Goal: Information Seeking & Learning: Check status

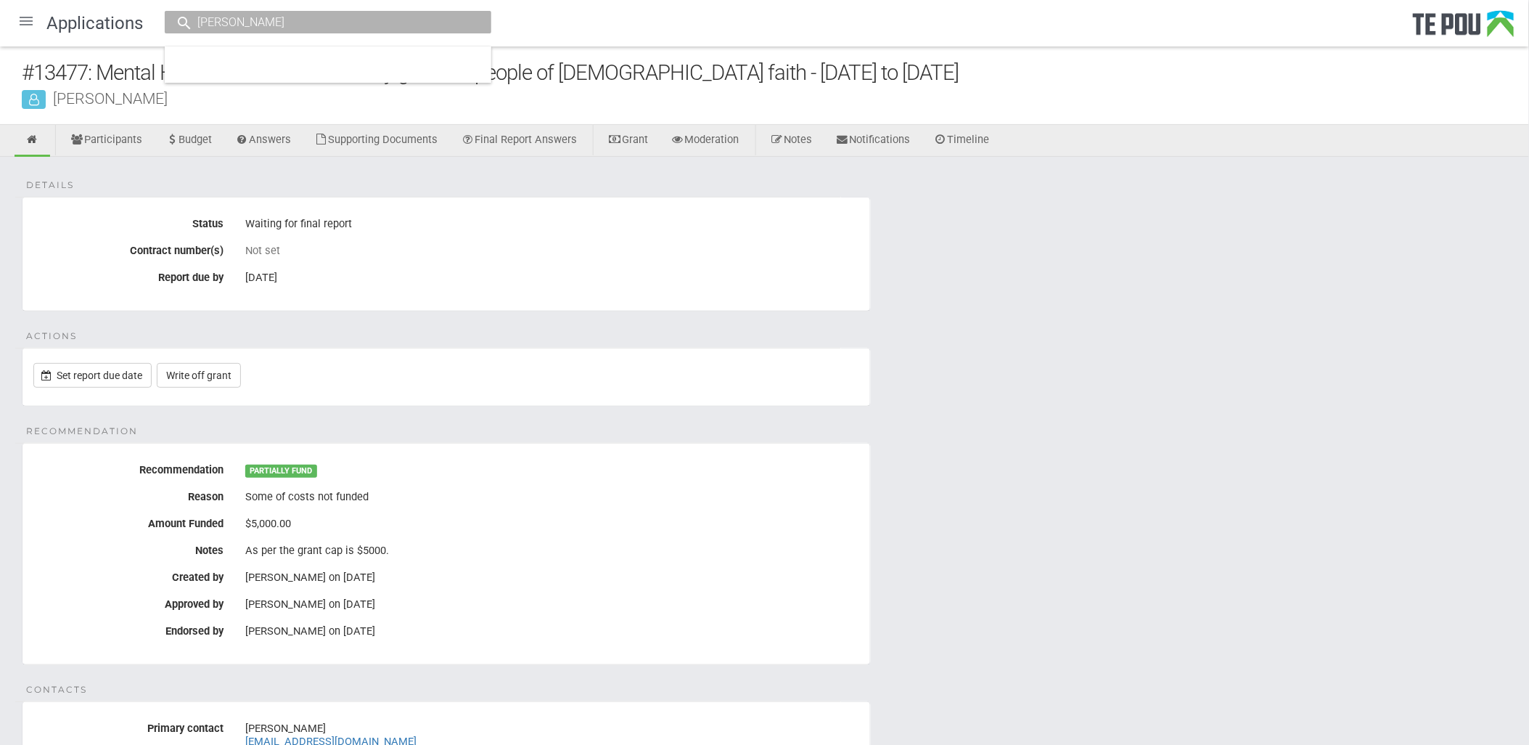
type input "[PERSON_NAME]"
click at [296, 26] on input "[PERSON_NAME]" at bounding box center [320, 22] width 255 height 15
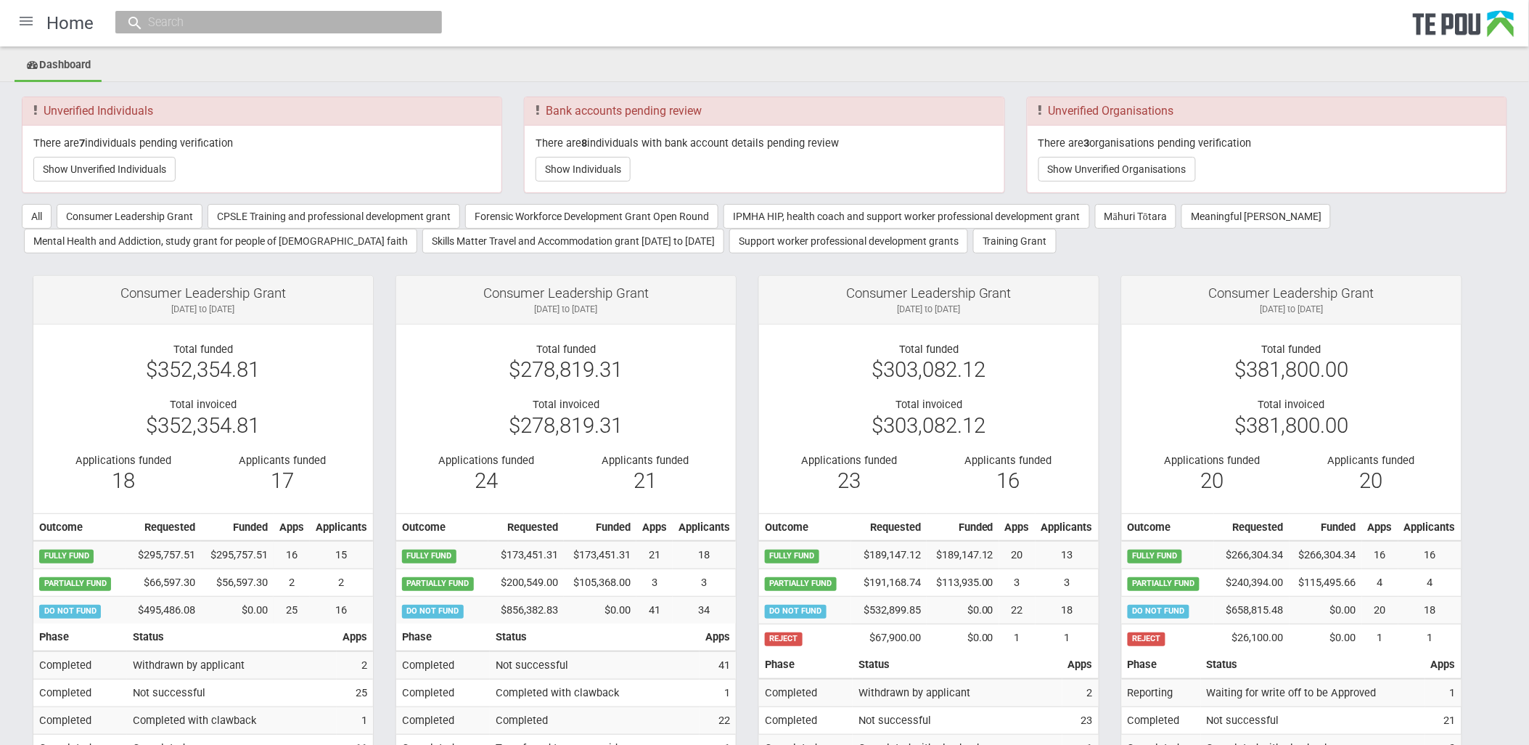
click at [219, 18] on input "text" at bounding box center [271, 22] width 255 height 15
paste input "[PERSON_NAME]"
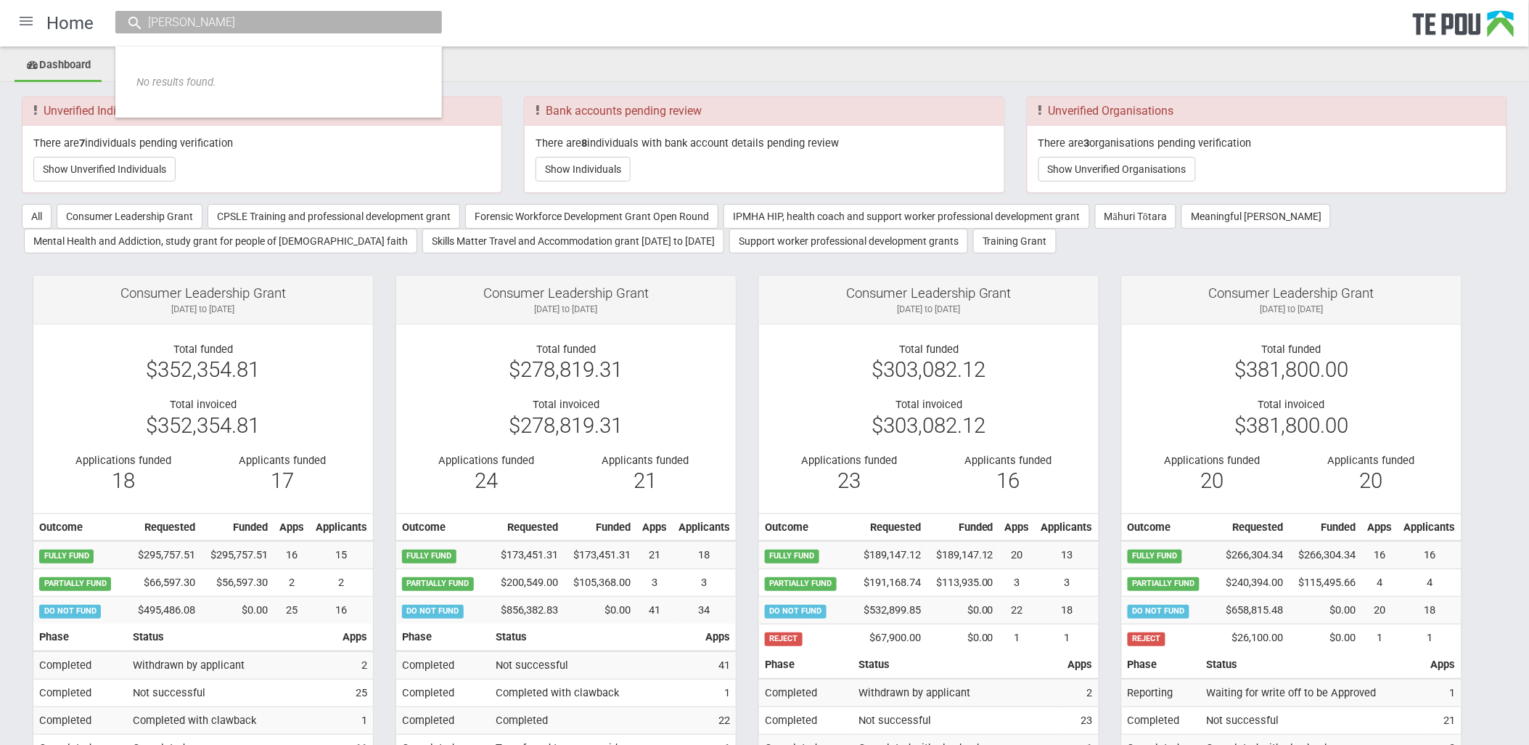
click at [243, 22] on input "[PERSON_NAME]" at bounding box center [271, 22] width 255 height 15
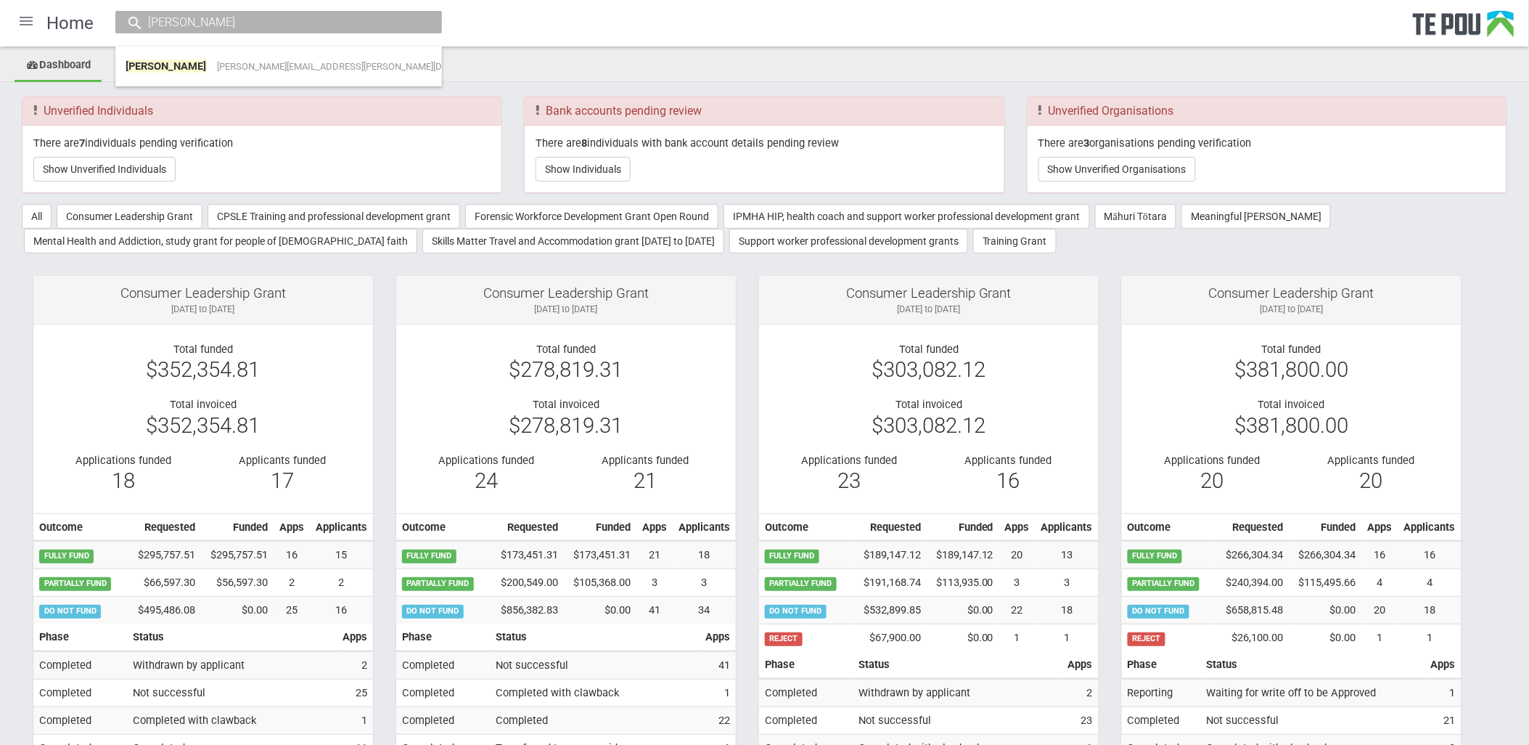
type input "[PERSON_NAME]"
click at [309, 71] on link "Susan Prothero Susan.Prothero@pathways.co.nz" at bounding box center [278, 66] width 305 height 22
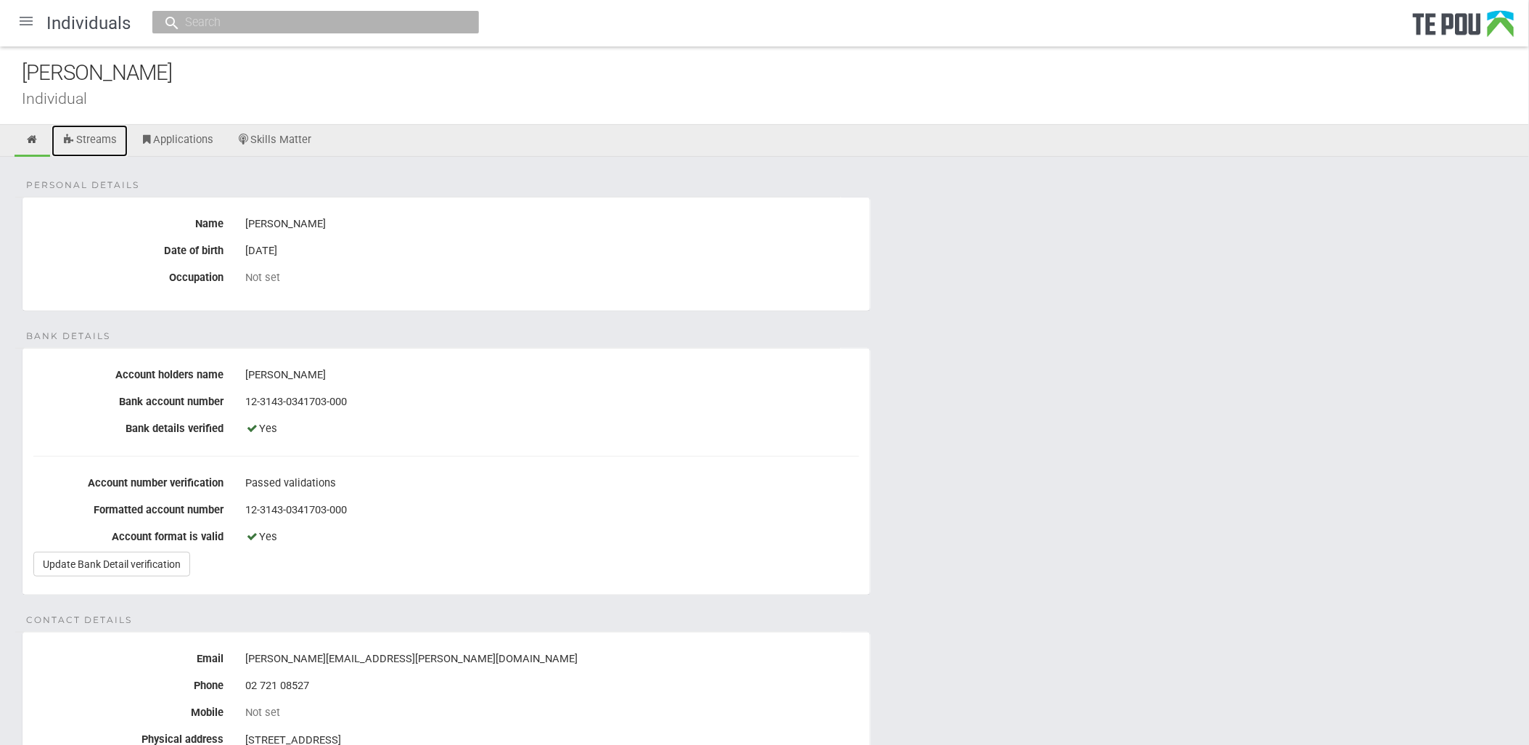
click at [85, 136] on link "Streams" at bounding box center [90, 141] width 76 height 32
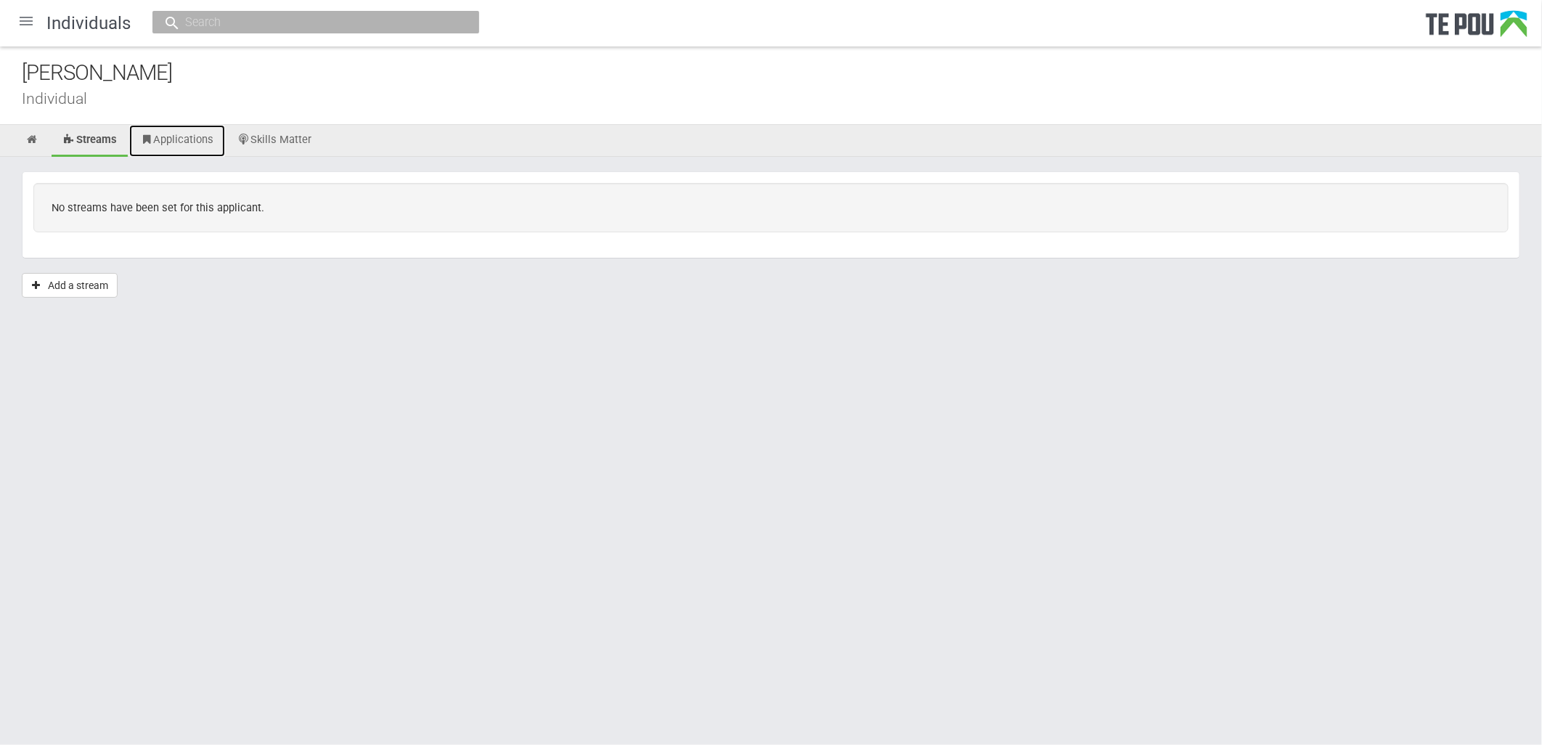
click at [185, 145] on link "Applications" at bounding box center [177, 141] width 96 height 32
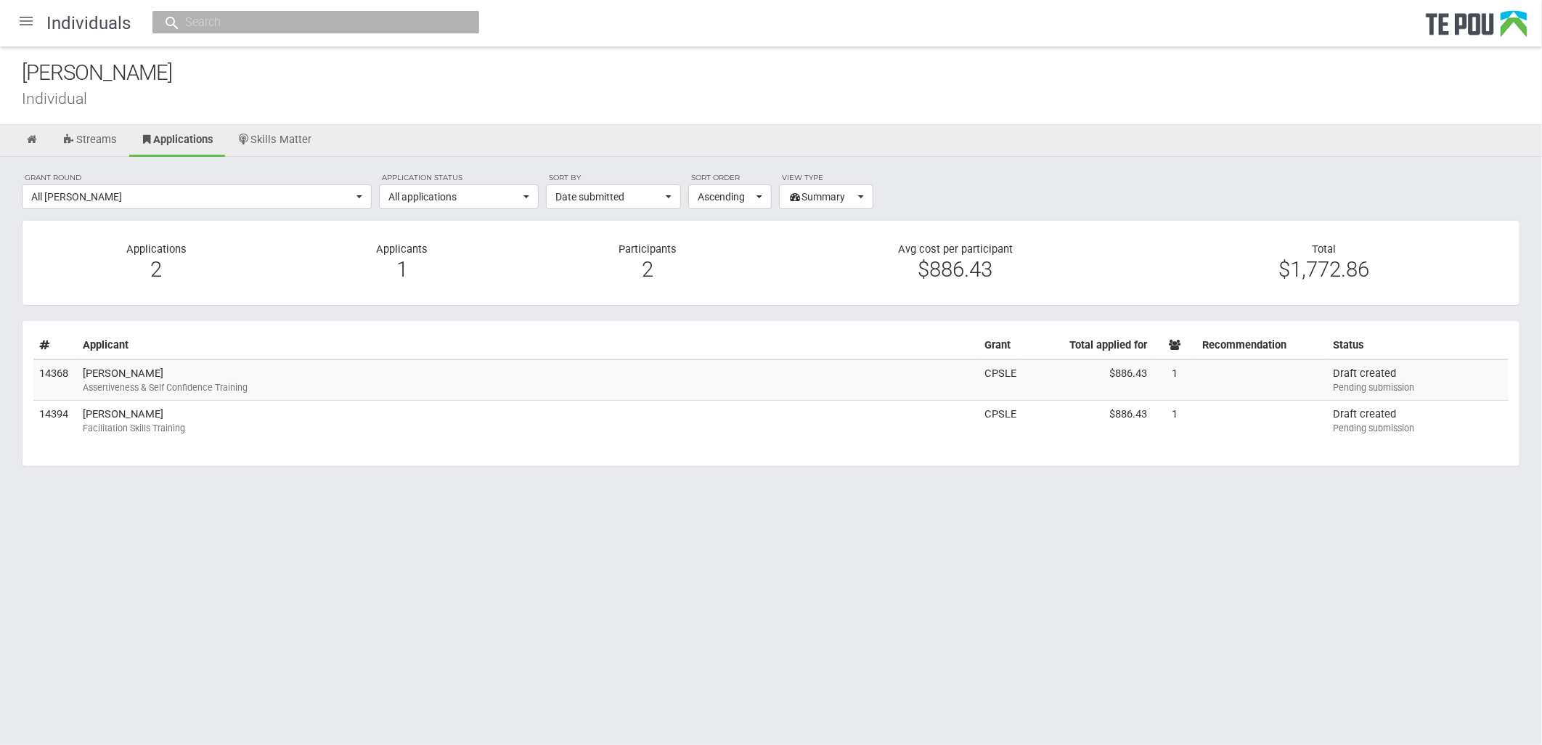
click at [22, 23] on div at bounding box center [26, 21] width 35 height 35
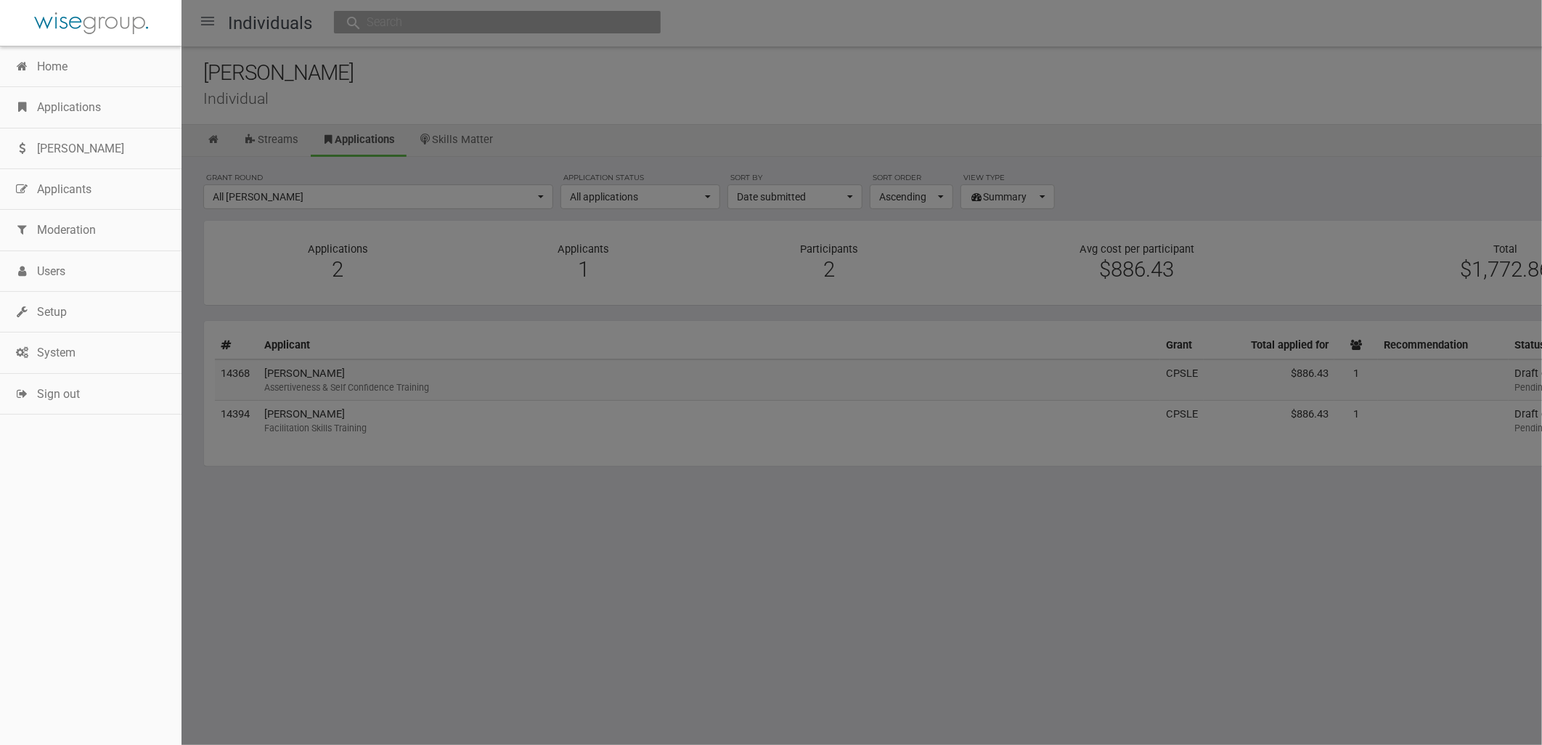
click at [52, 103] on link "Applications" at bounding box center [90, 107] width 181 height 41
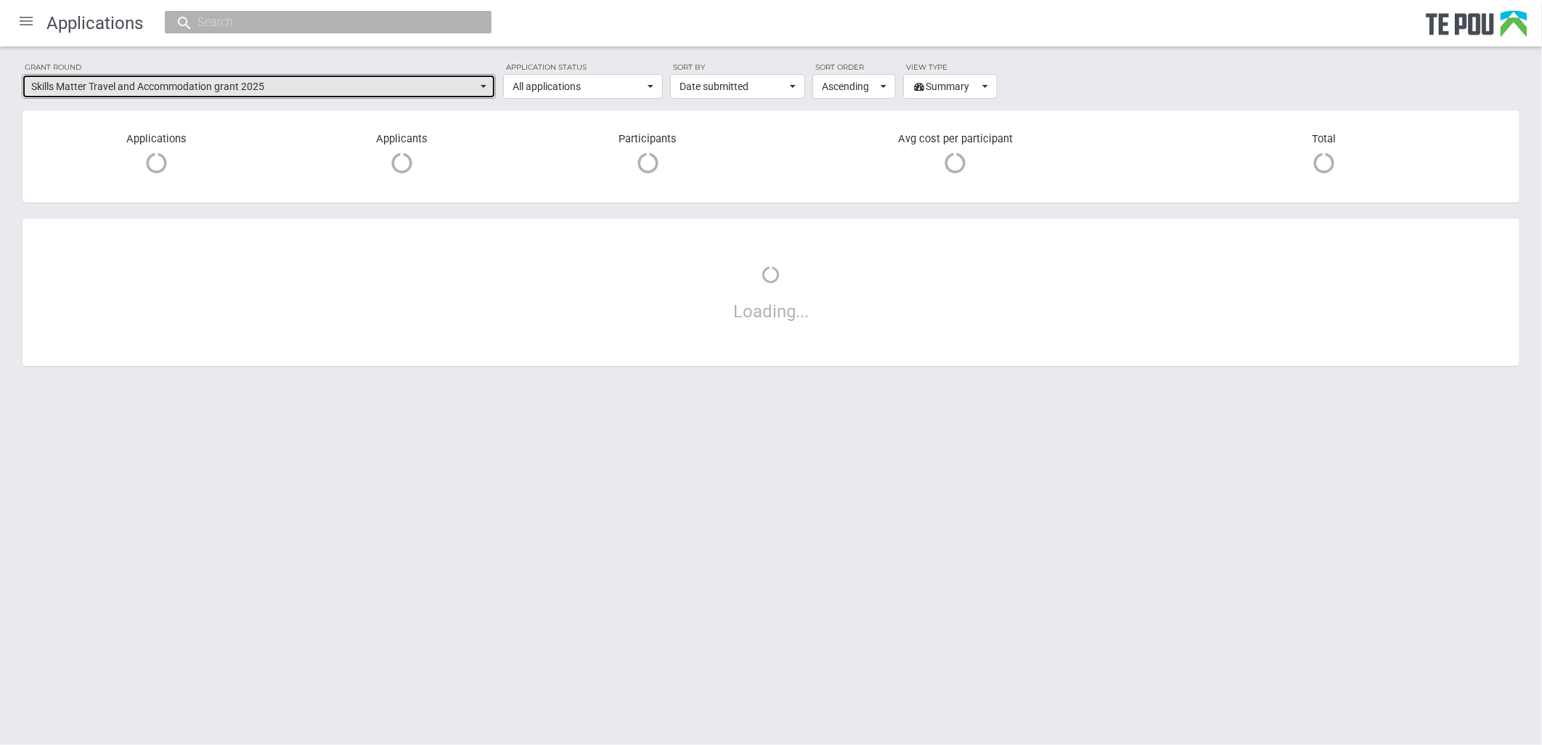
click at [480, 88] on button "Skills Matter Travel and Accommodation grant 2025" at bounding box center [259, 86] width 474 height 25
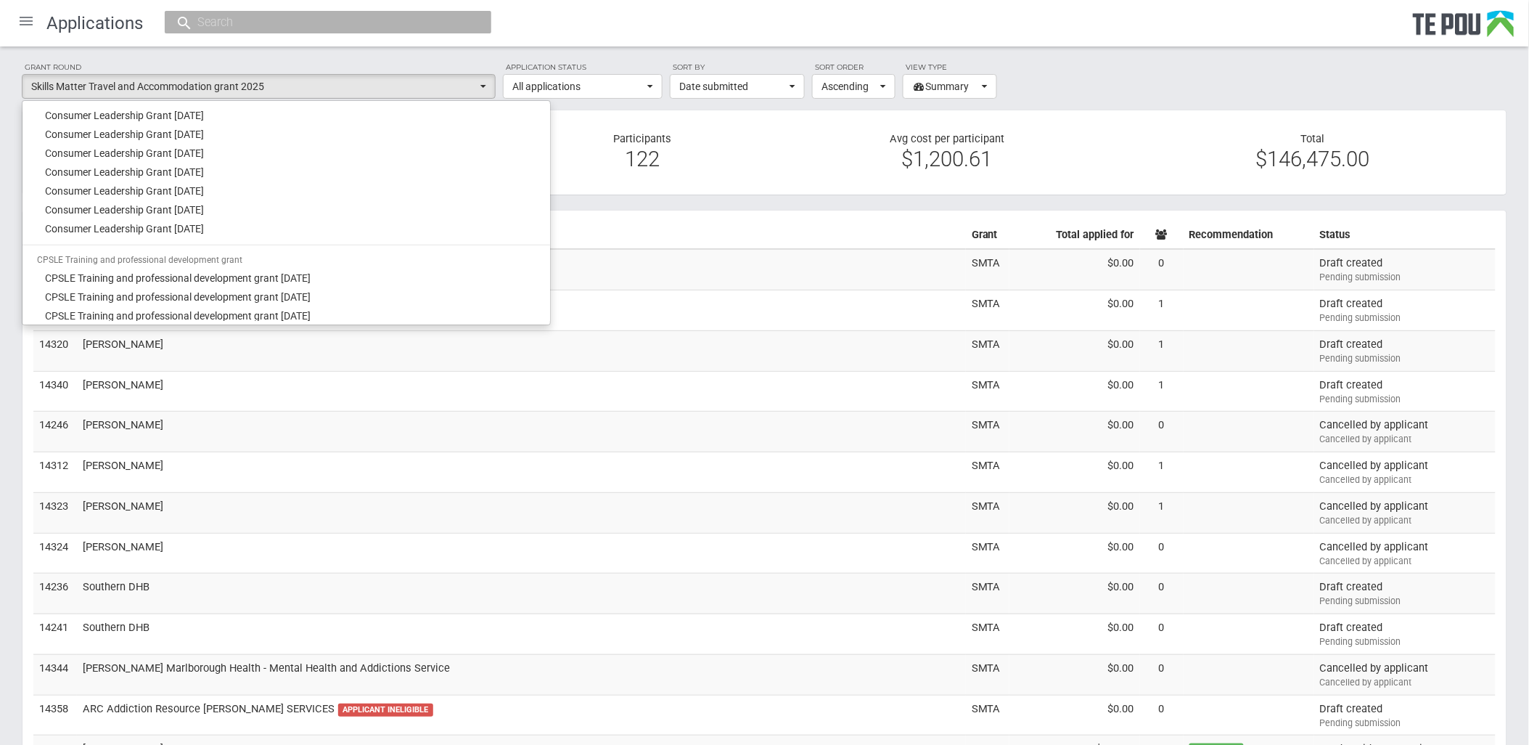
scroll to position [403, 0]
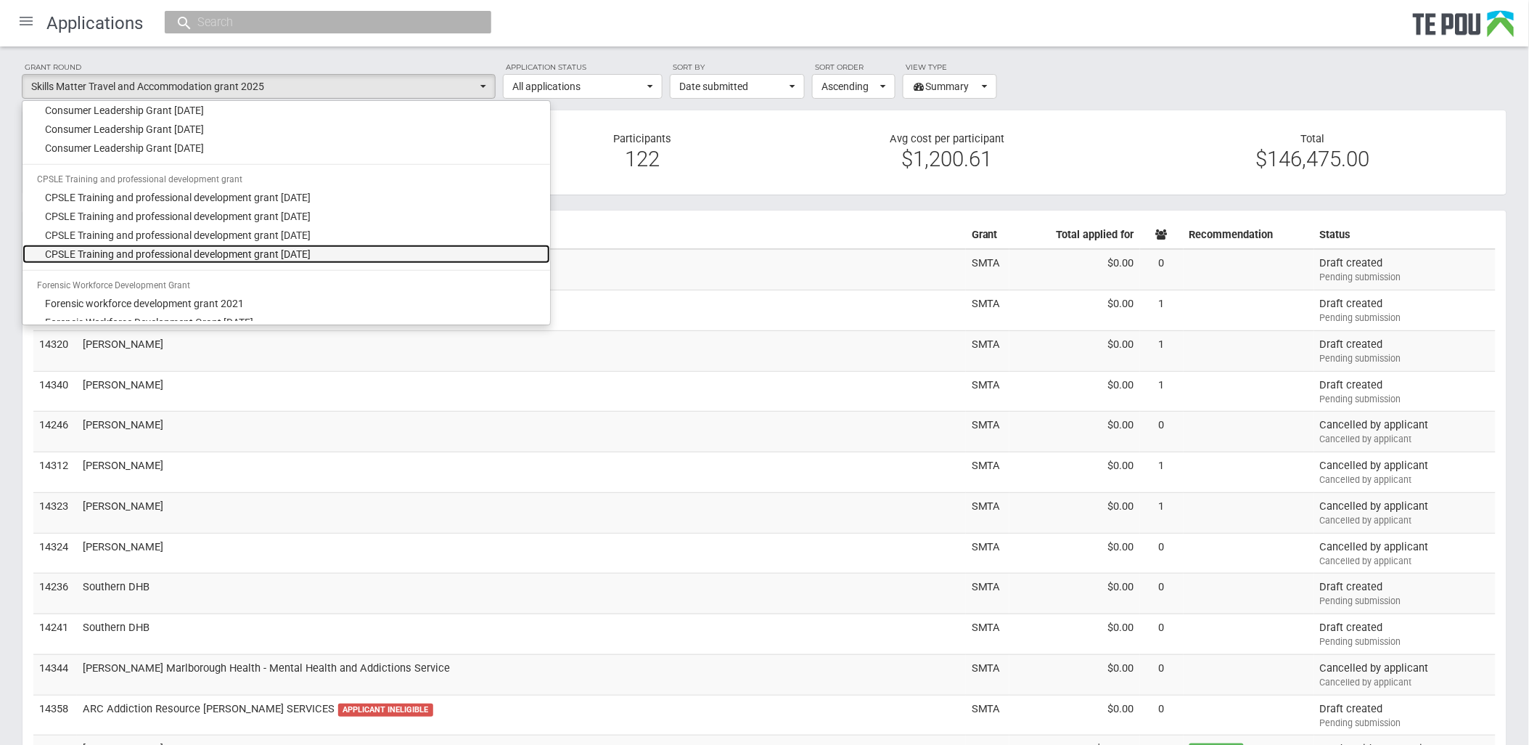
click at [278, 245] on link "CPSLE Training and professional development grant [DATE]" at bounding box center [286, 254] width 528 height 19
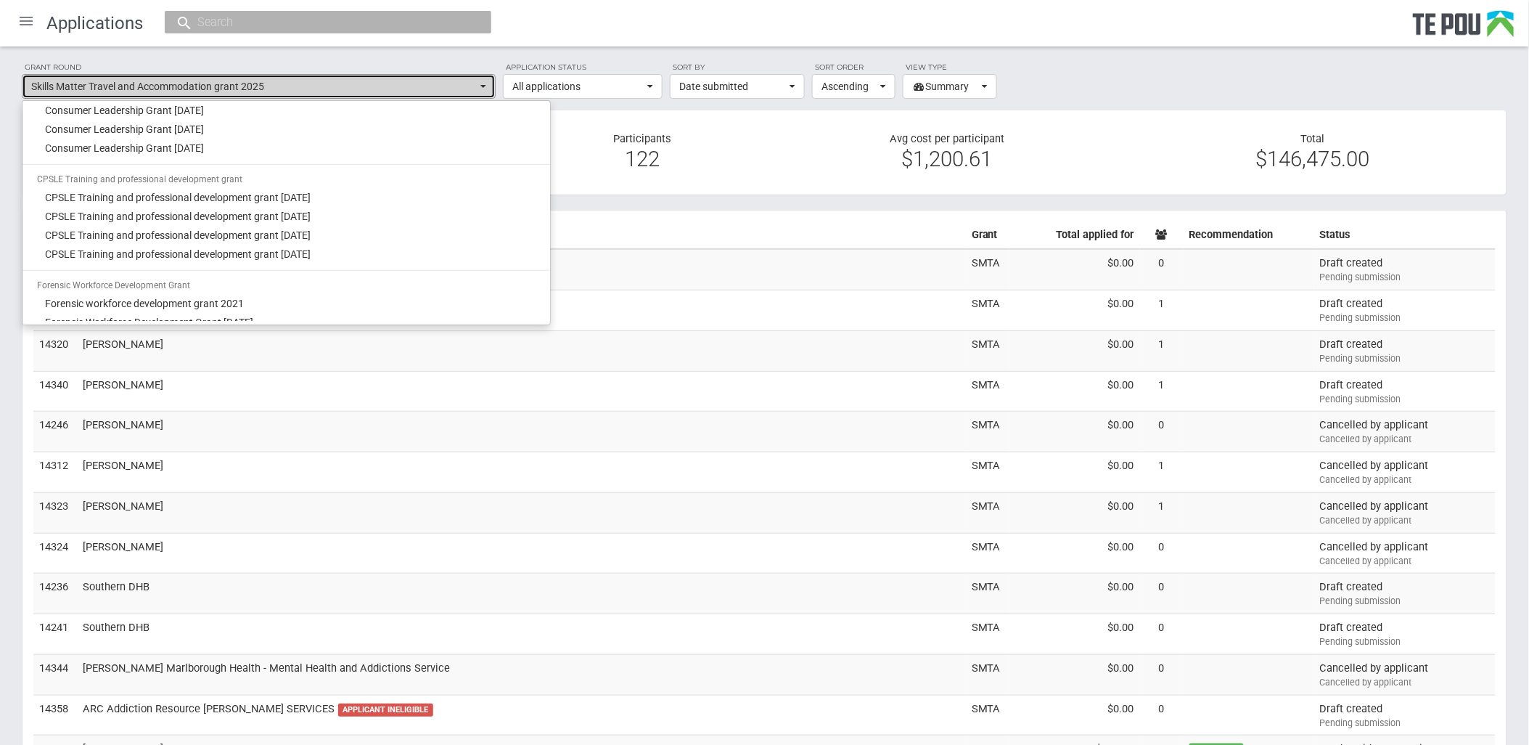
select select "68"
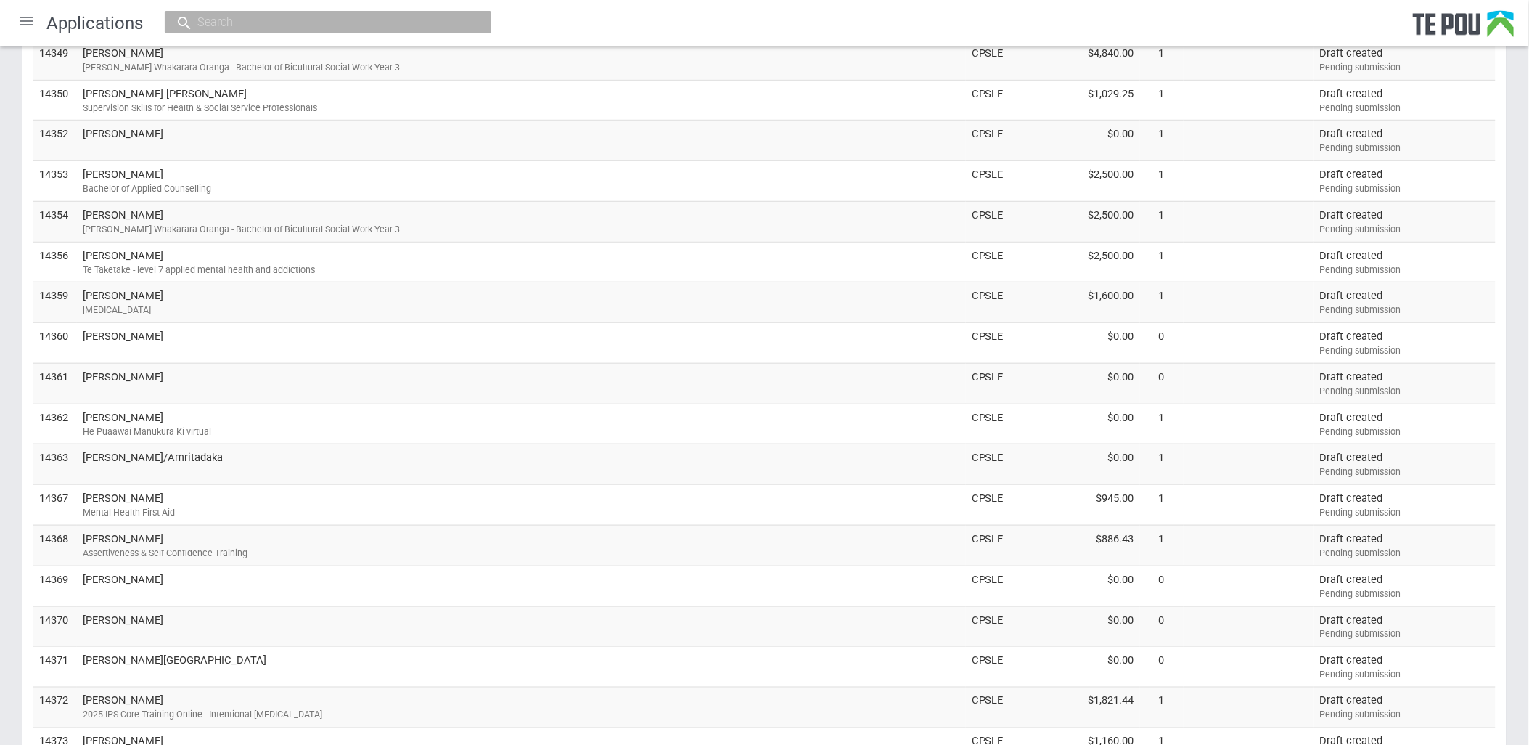
scroll to position [0, 0]
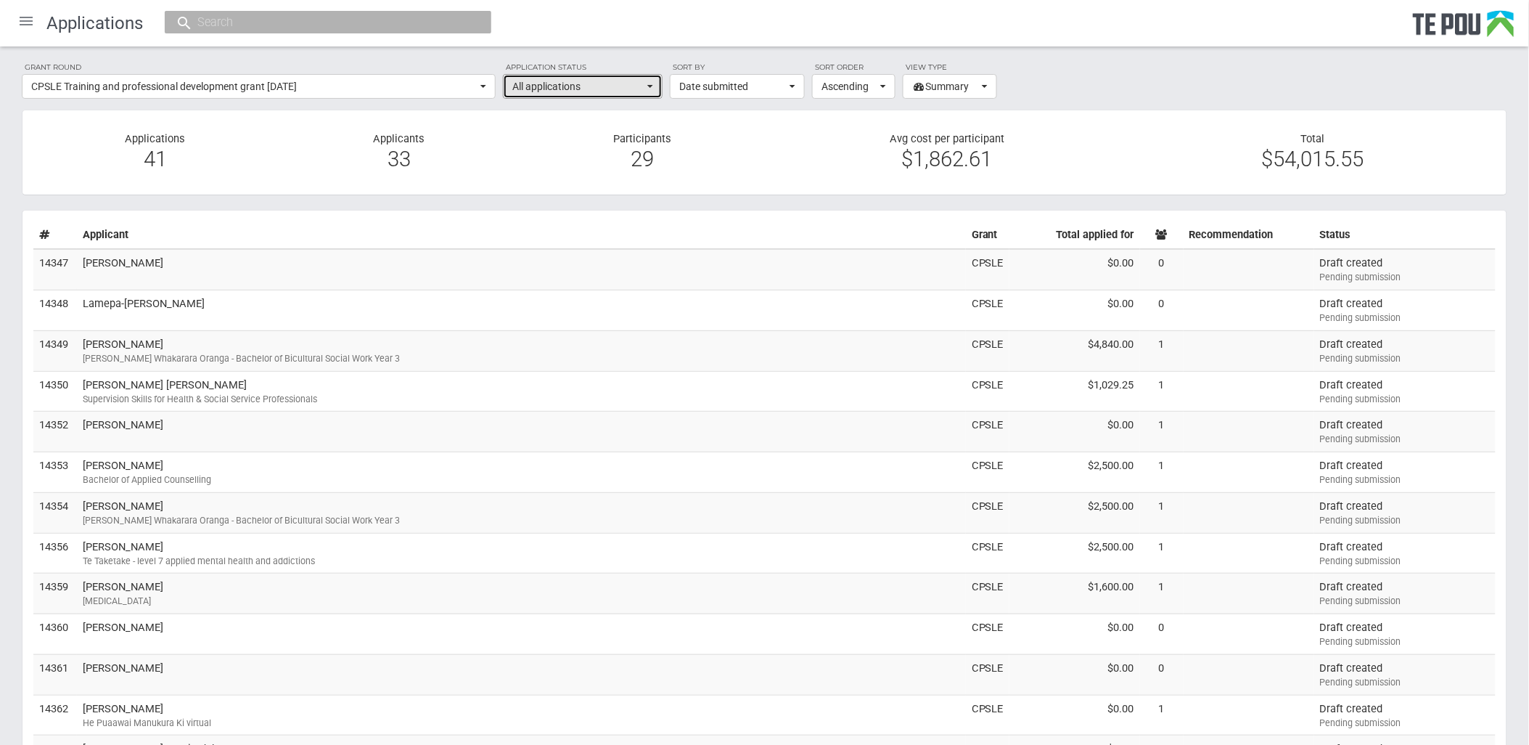
click at [652, 85] on span "button" at bounding box center [650, 86] width 6 height 3
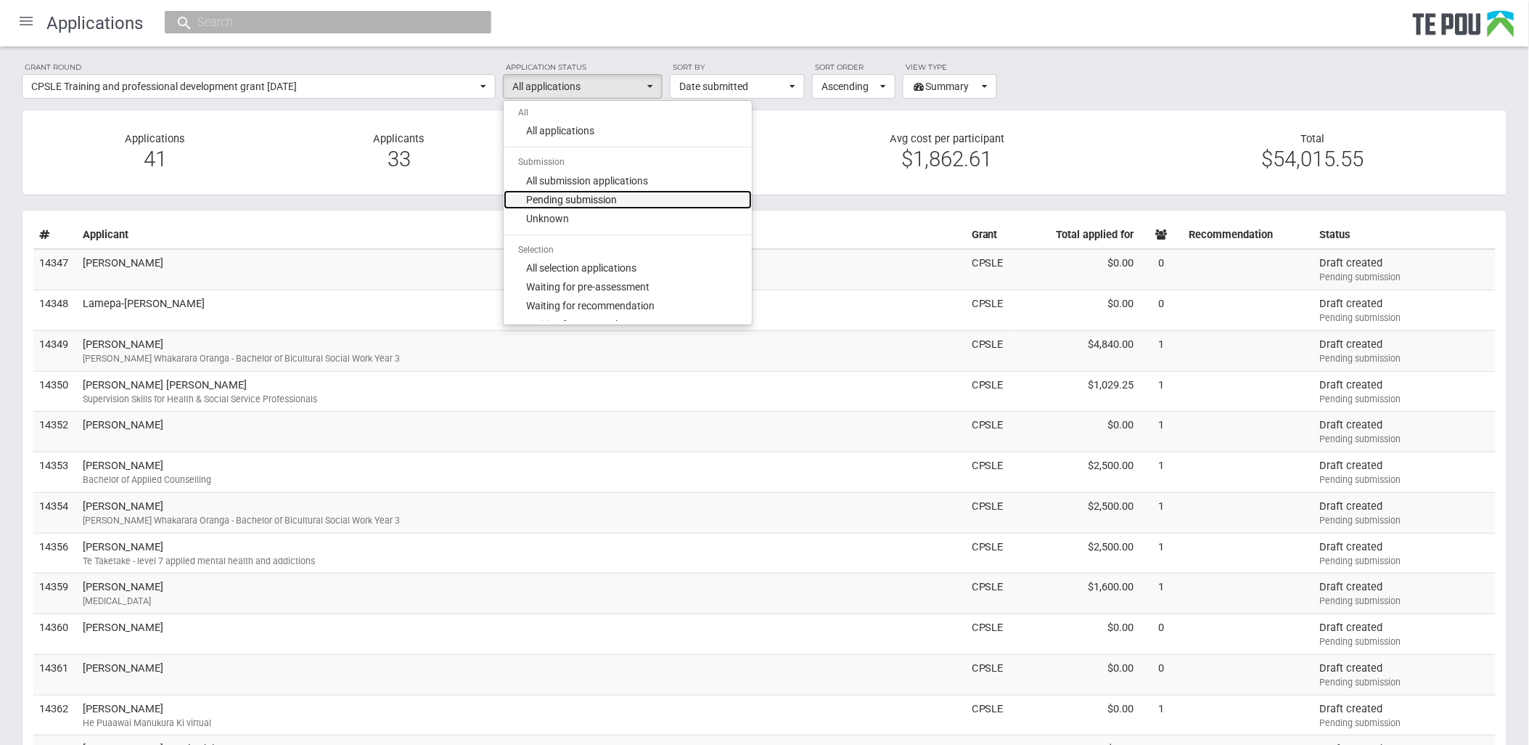
click at [621, 197] on link "Pending submission" at bounding box center [628, 199] width 248 height 19
select select "1"
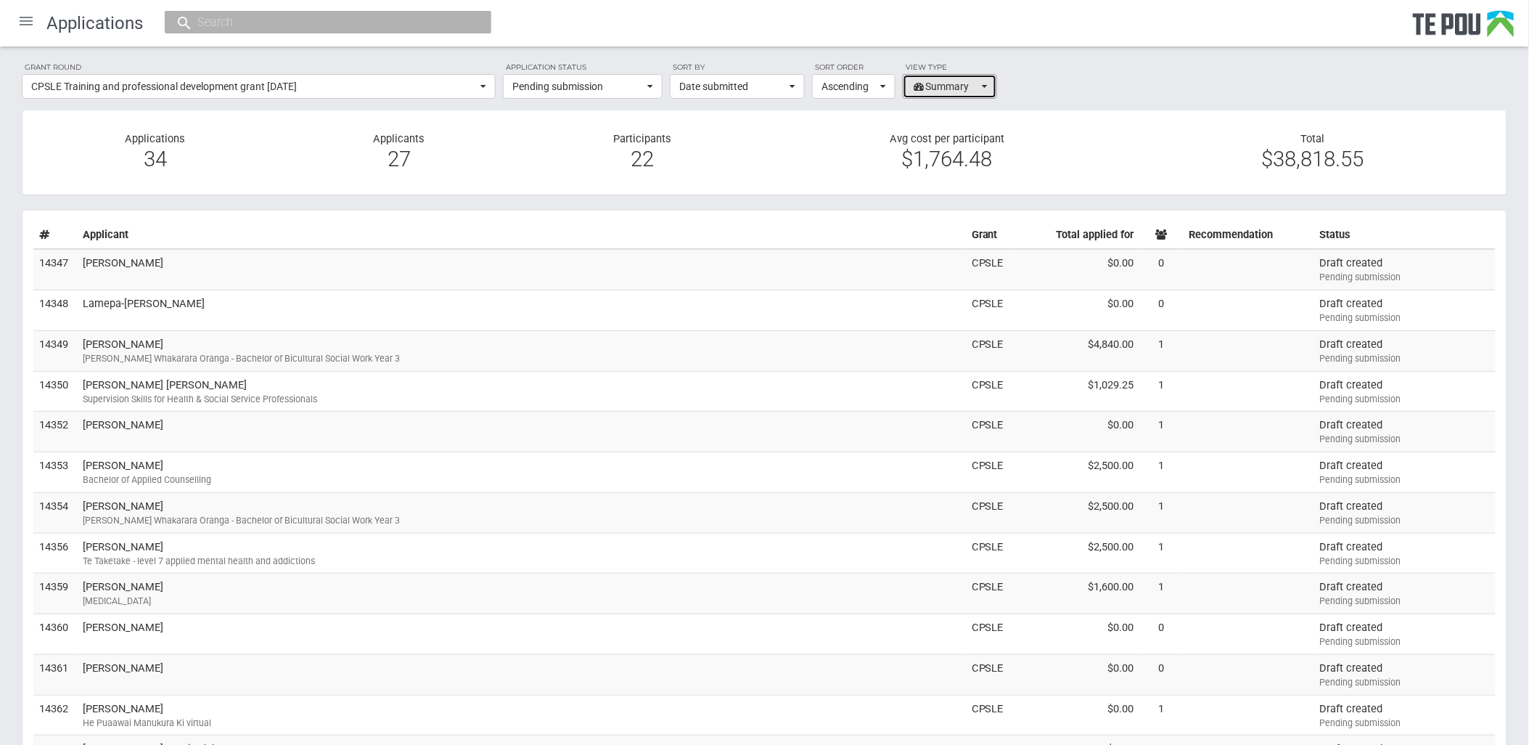
click at [993, 91] on button "Summary" at bounding box center [950, 86] width 94 height 25
click at [875, 85] on span "Ascending" at bounding box center [849, 86] width 55 height 15
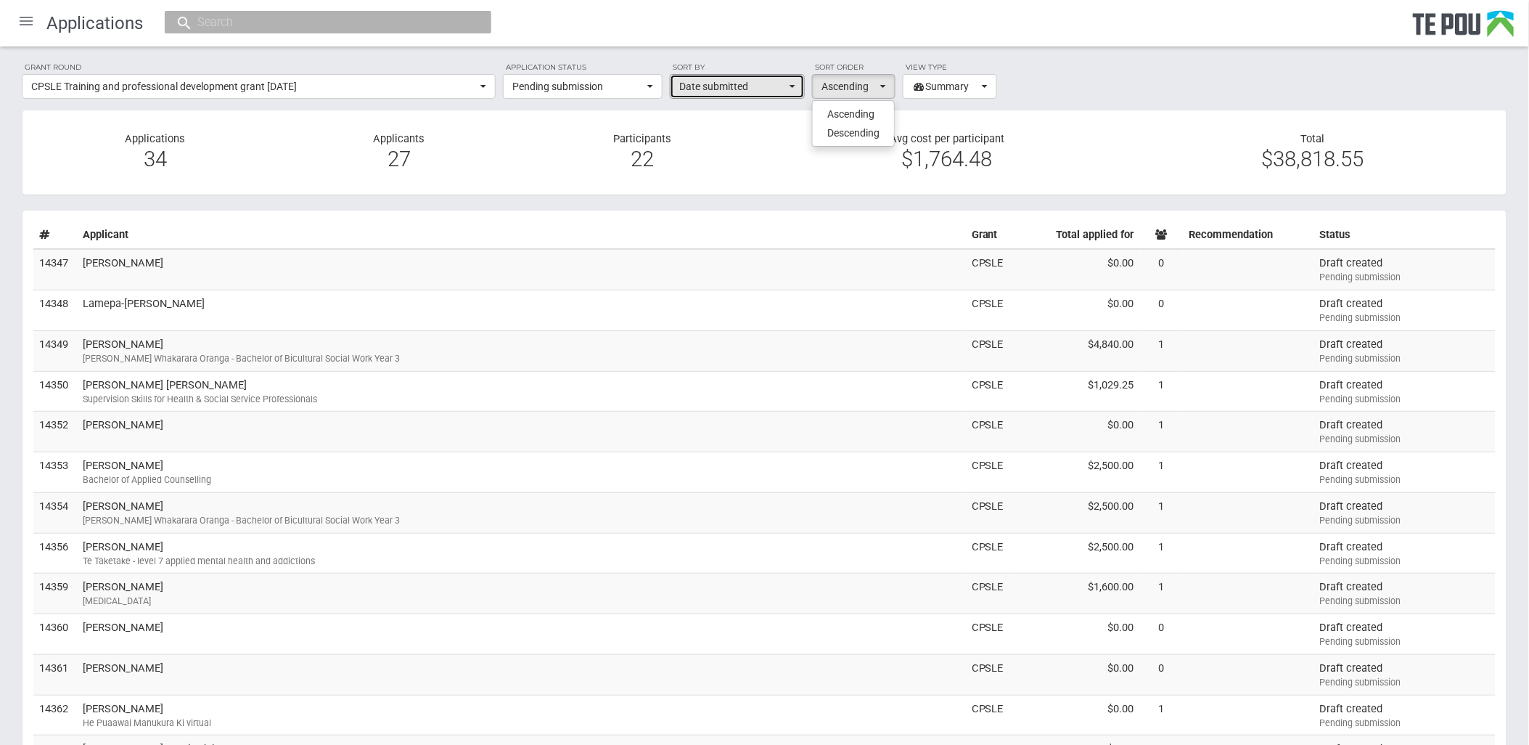
click at [782, 83] on span "Date submitted" at bounding box center [732, 86] width 107 height 15
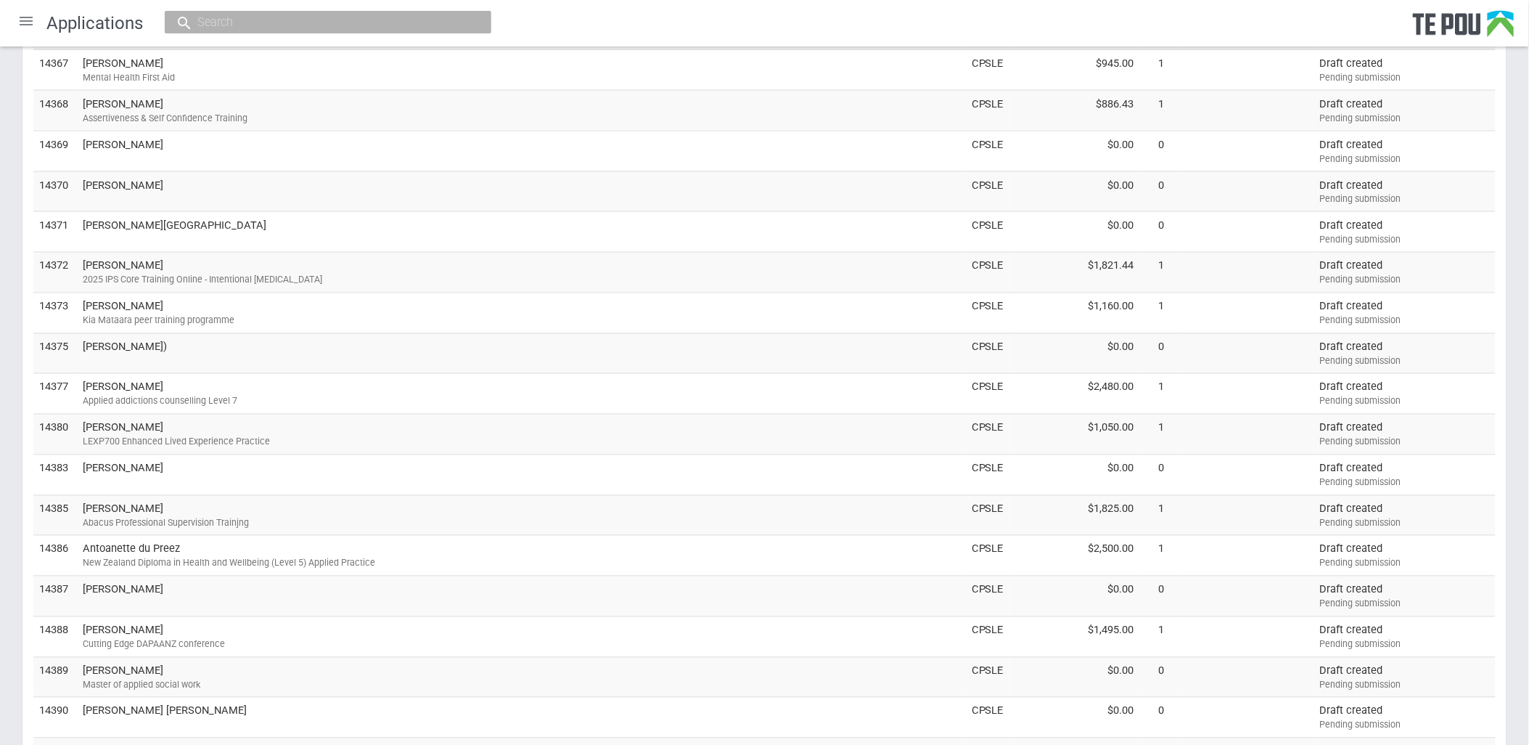
scroll to position [973, 0]
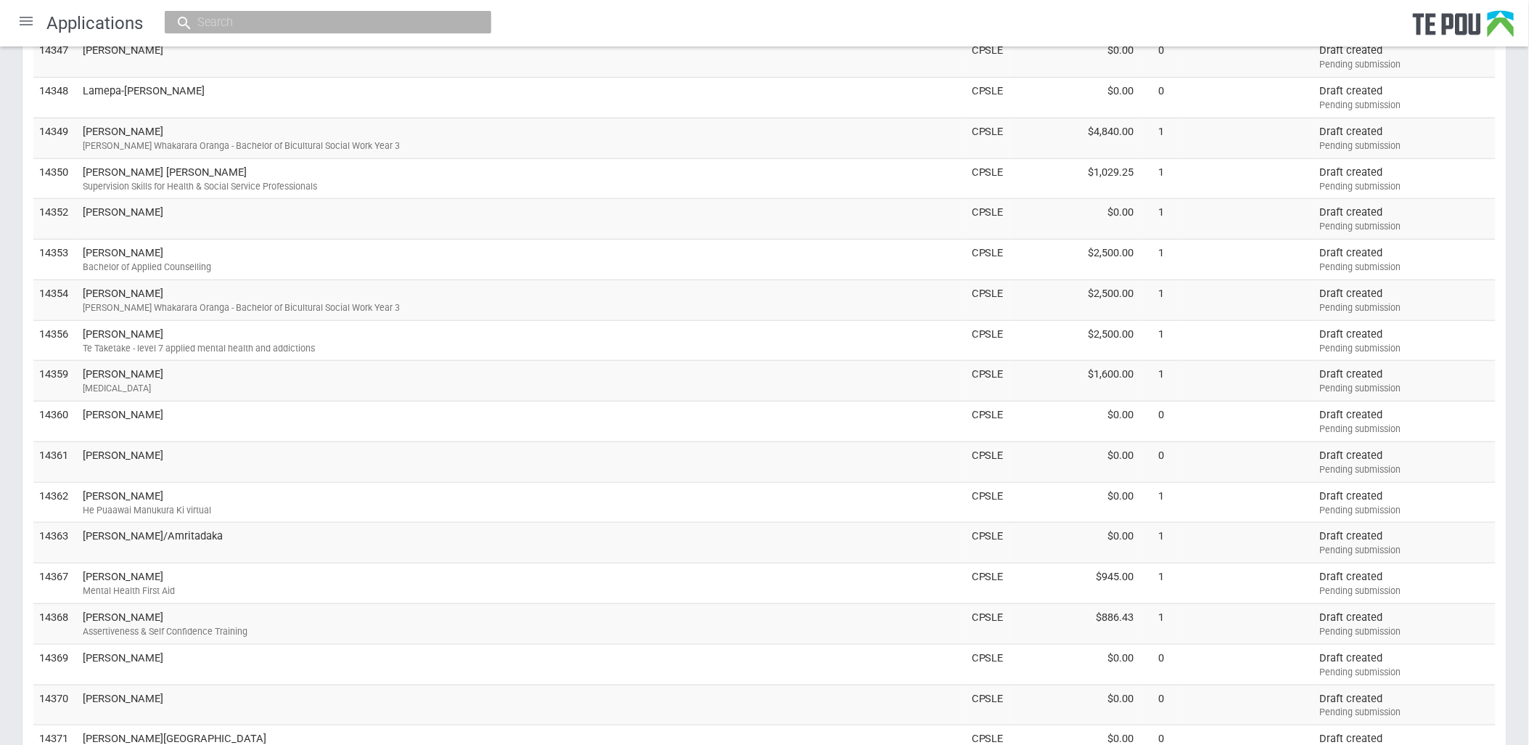
scroll to position [85, 0]
